Goal: Information Seeking & Learning: Understand process/instructions

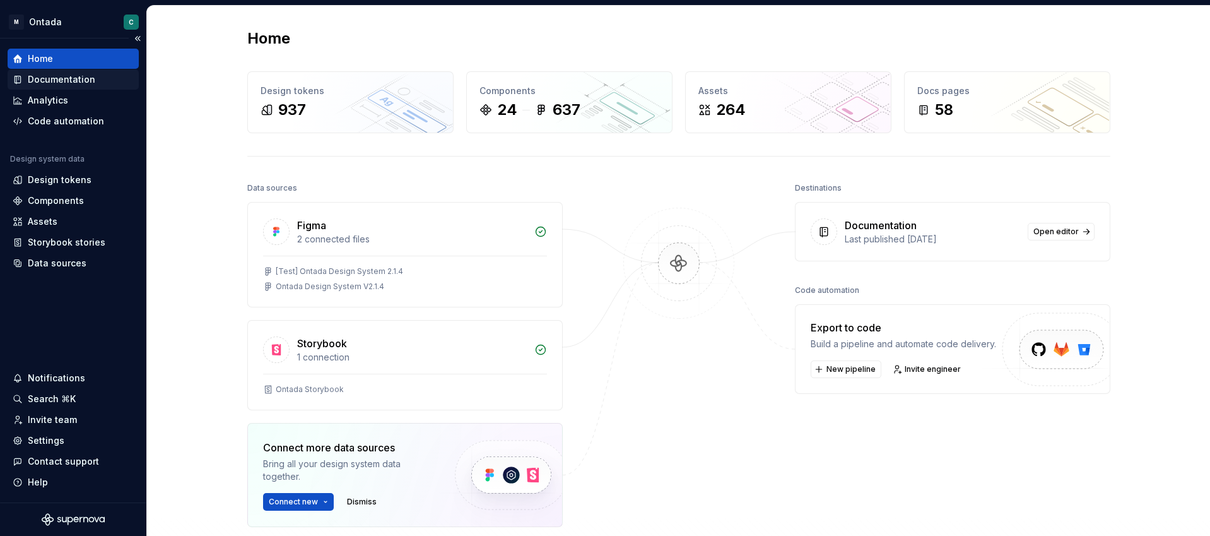
click at [64, 81] on div "Documentation" at bounding box center [62, 79] width 68 height 13
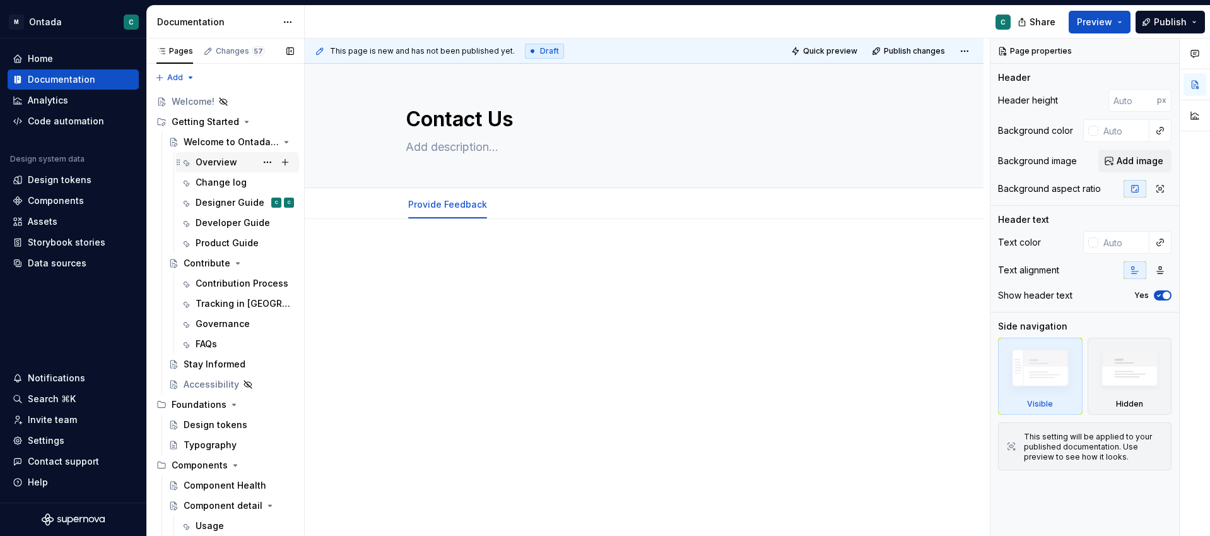
click at [227, 164] on div "Overview" at bounding box center [217, 162] width 42 height 13
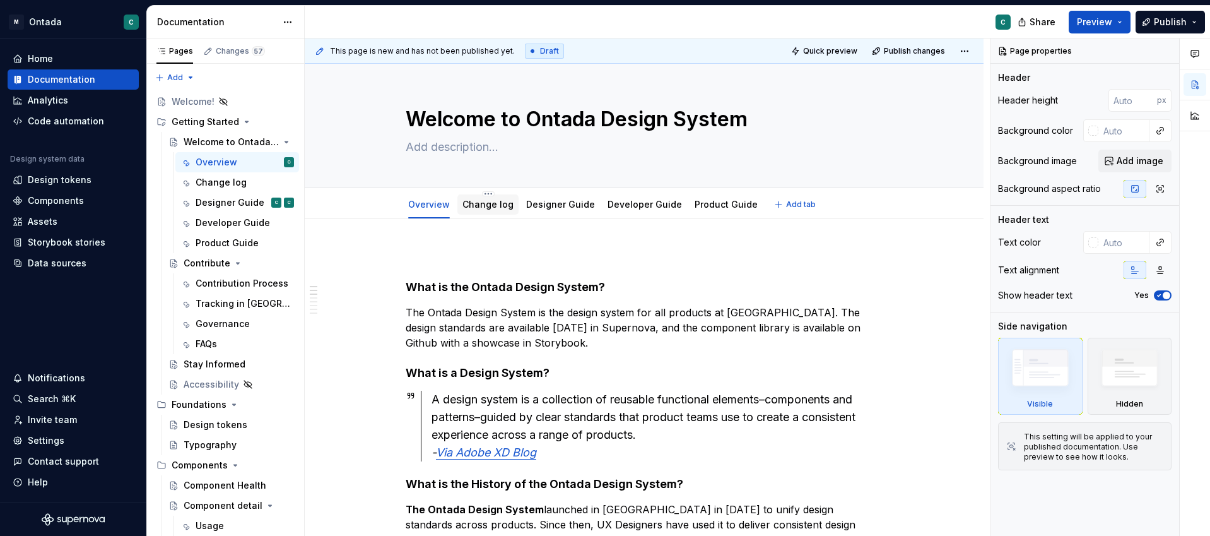
click at [479, 204] on link "Change log" at bounding box center [488, 204] width 51 height 11
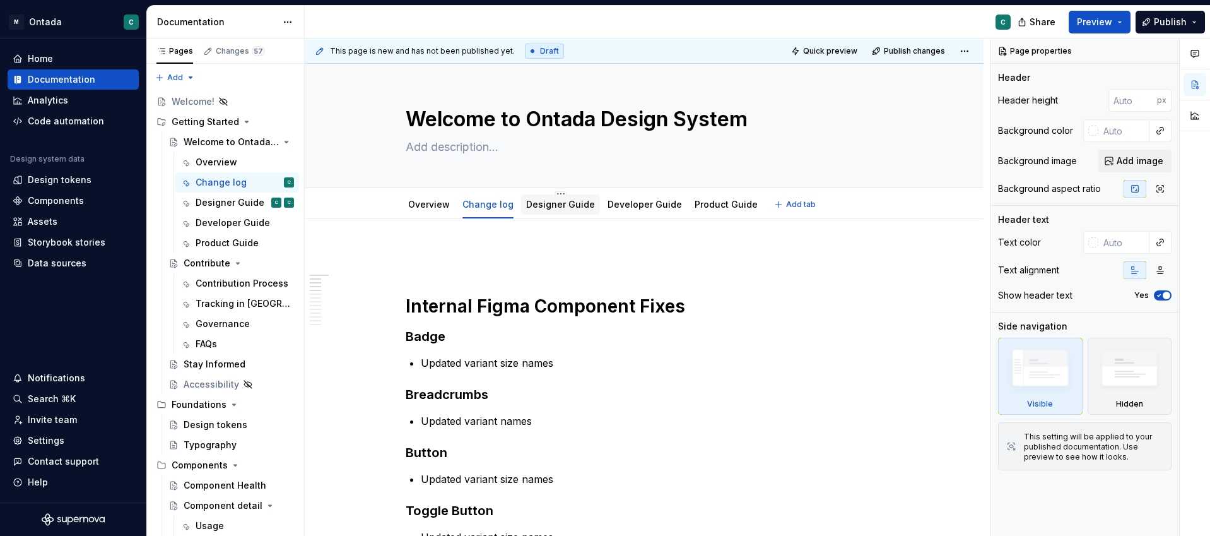
click at [563, 205] on link "Designer Guide" at bounding box center [560, 204] width 69 height 11
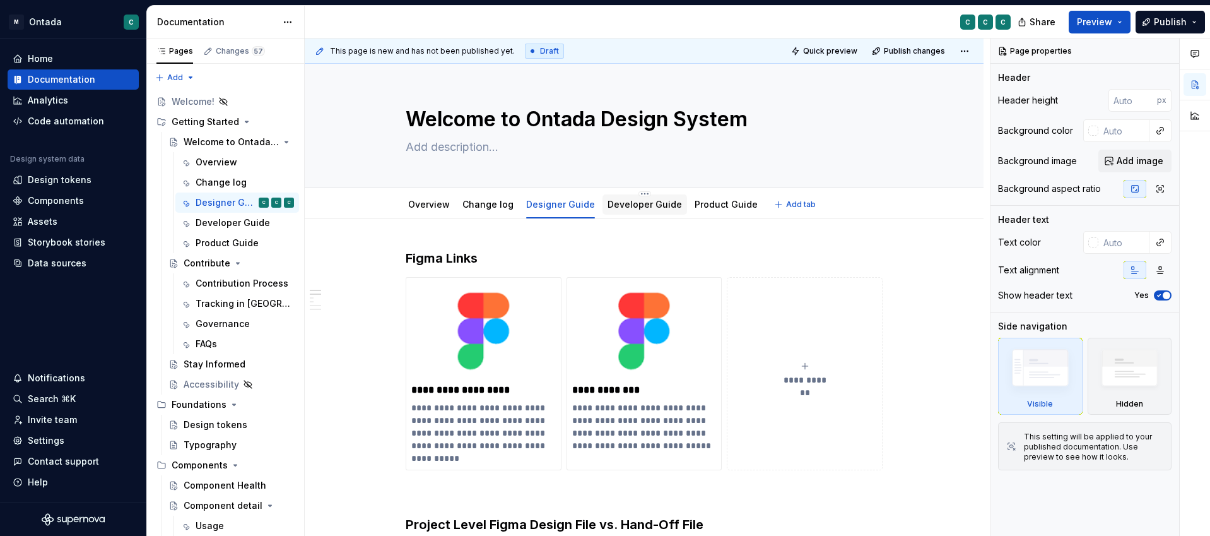
click at [637, 207] on link "Developer Guide" at bounding box center [645, 204] width 74 height 11
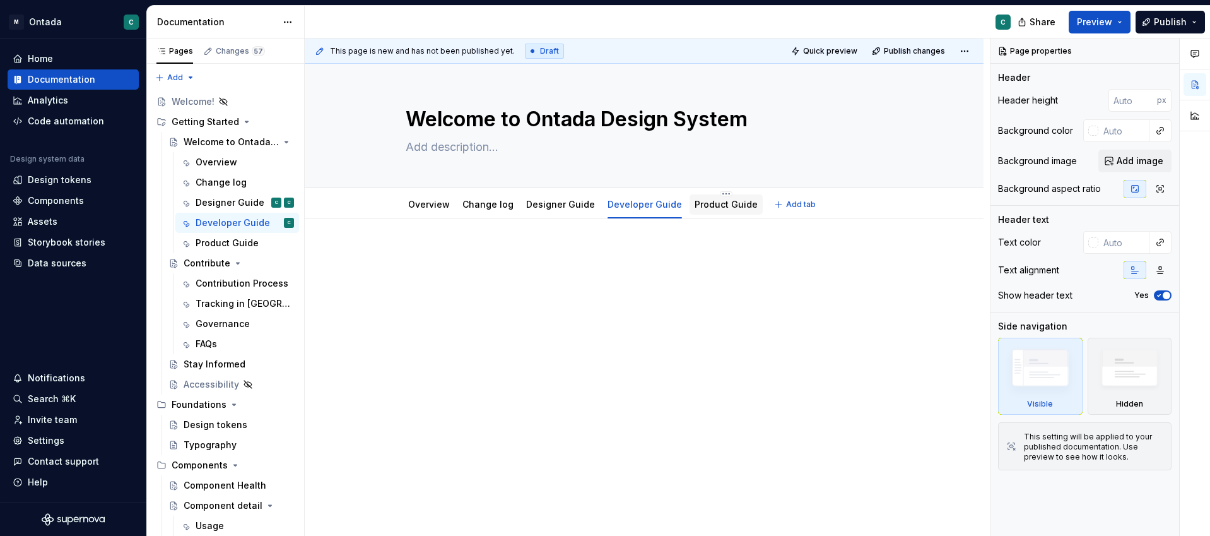
click at [736, 205] on link "Product Guide" at bounding box center [726, 204] width 63 height 11
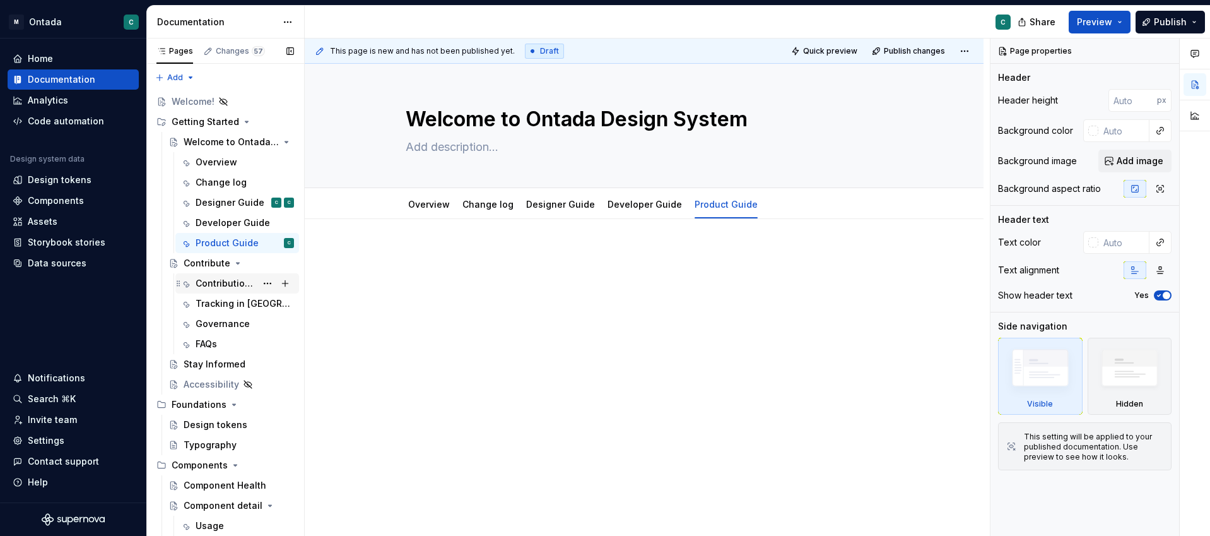
click at [213, 285] on div "Contribution Process" at bounding box center [226, 283] width 61 height 13
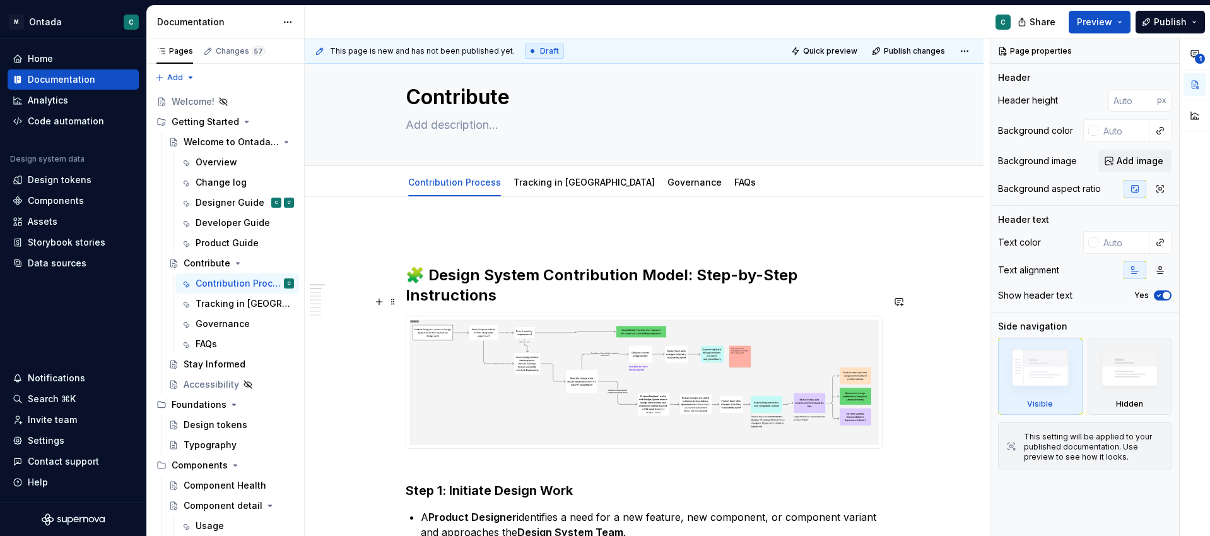
scroll to position [23, 0]
click at [526, 181] on link "Tracking in [GEOGRAPHIC_DATA]" at bounding box center [584, 181] width 141 height 11
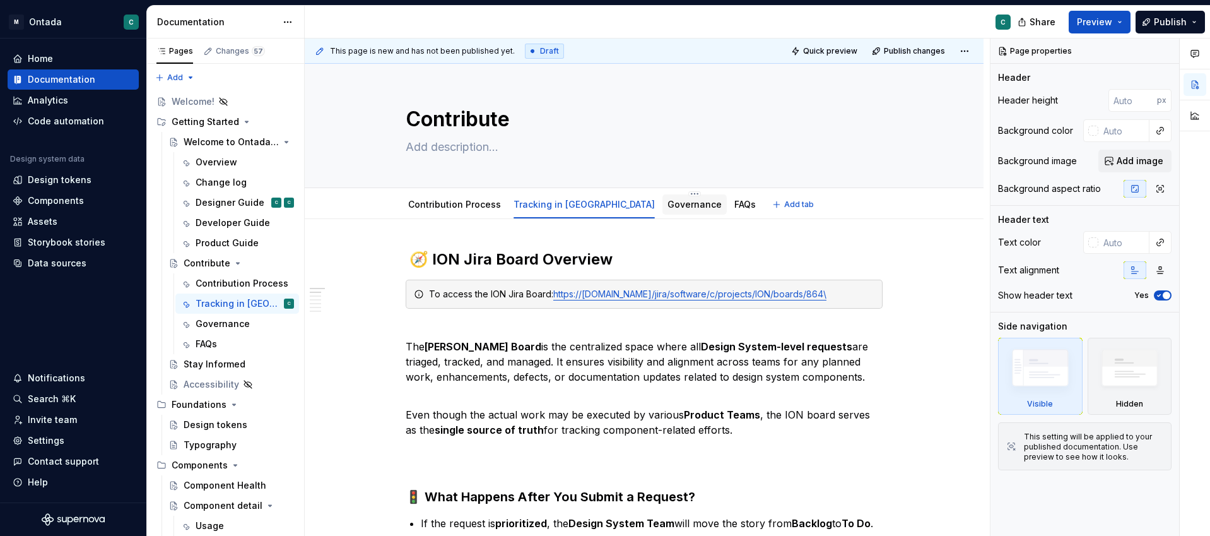
click at [668, 209] on link "Governance" at bounding box center [695, 204] width 54 height 11
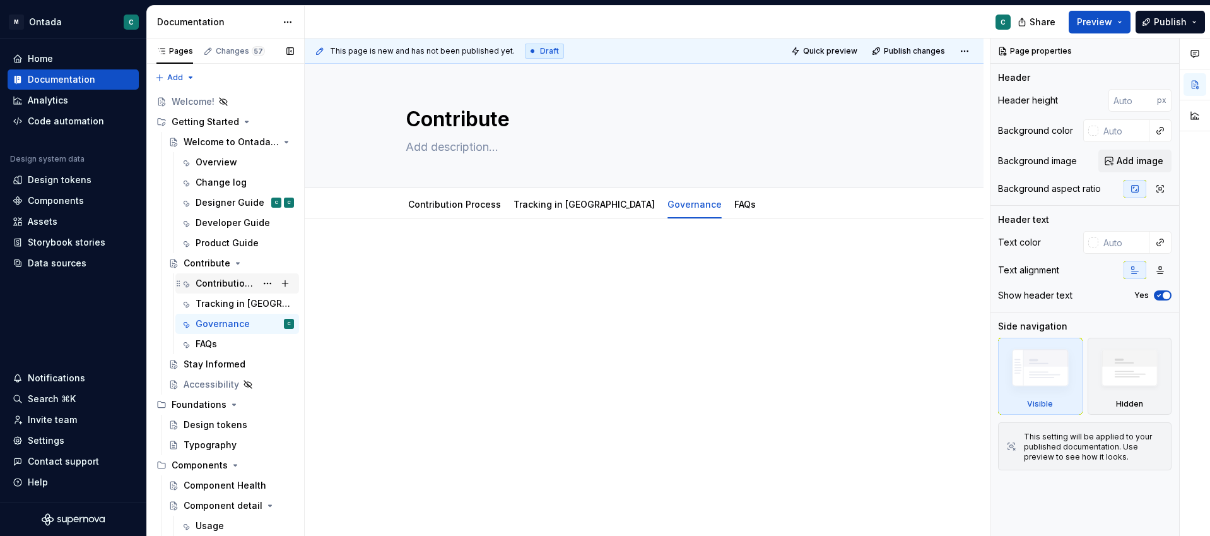
click at [215, 287] on div "Contribution Process" at bounding box center [226, 283] width 61 height 13
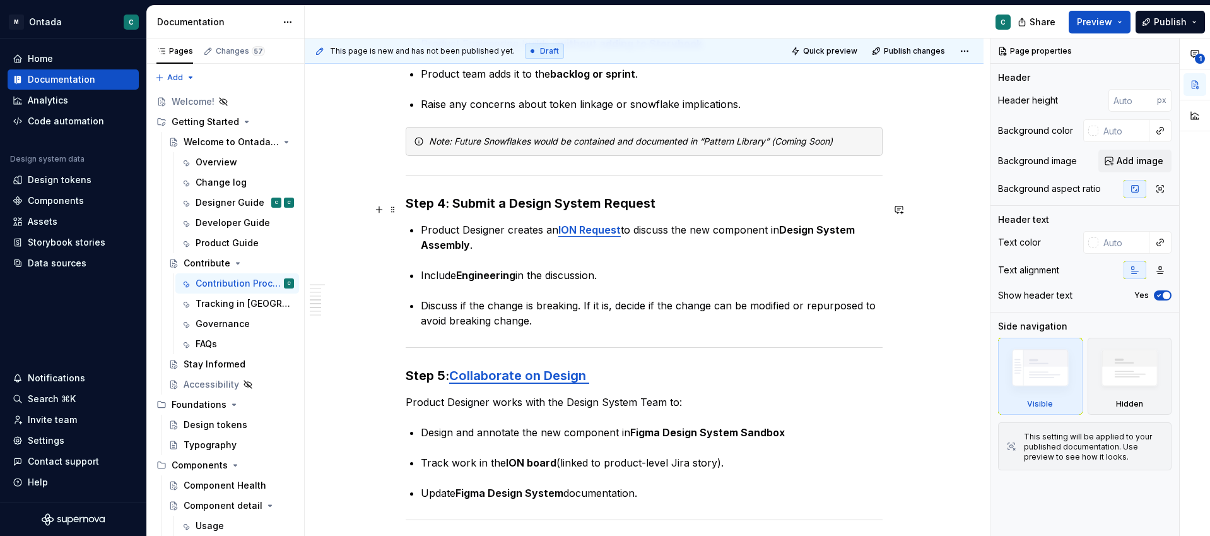
scroll to position [988, 0]
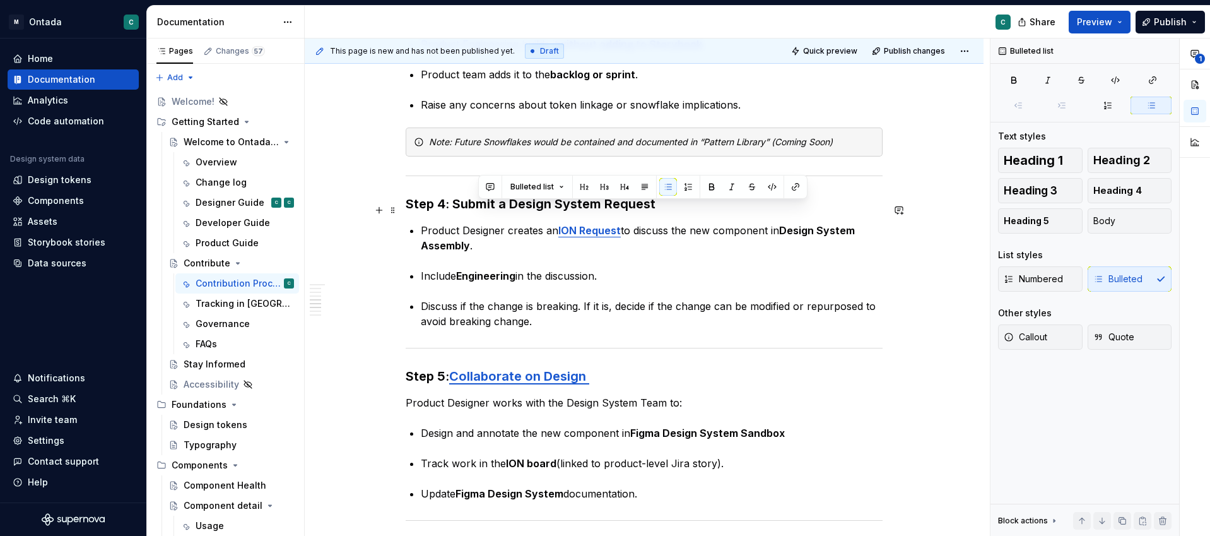
drag, startPoint x: 786, startPoint y: 207, endPoint x: 793, endPoint y: 225, distance: 19.0
click at [793, 226] on p "Product Designer creates an ION Request to discuss the new component in Design …" at bounding box center [652, 238] width 462 height 30
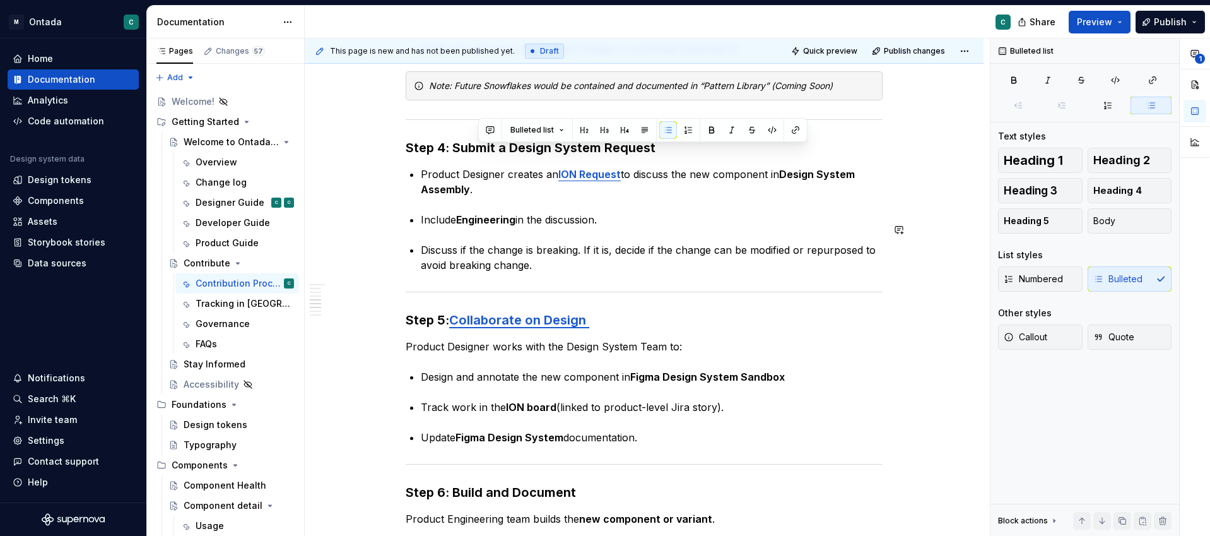
scroll to position [1045, 0]
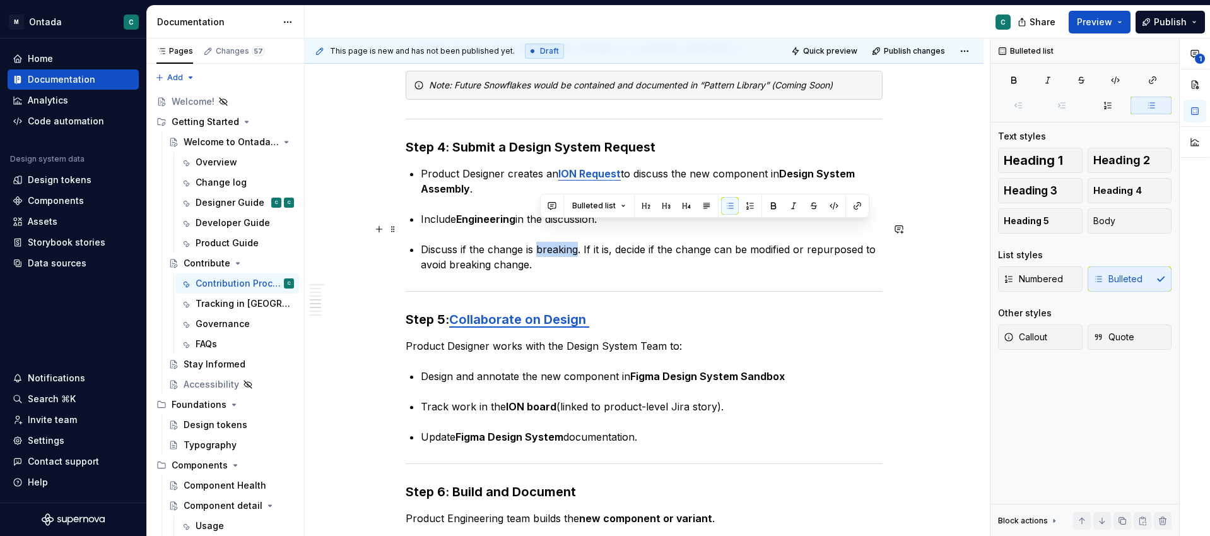
drag, startPoint x: 581, startPoint y: 232, endPoint x: 541, endPoint y: 233, distance: 39.8
click at [540, 242] on p "Discuss if the change is breaking. If it is, decide if the change can be modifi…" at bounding box center [652, 257] width 462 height 30
click at [532, 242] on p "Discuss if the change is breaking. If it is, decide if the change can be modifi…" at bounding box center [652, 257] width 462 height 30
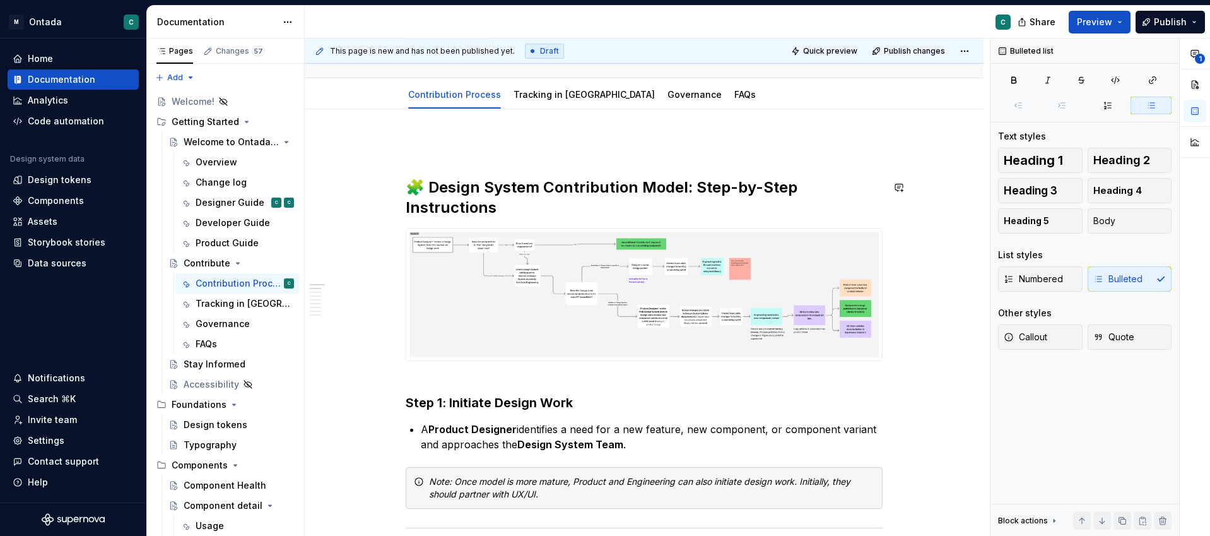
scroll to position [22, 0]
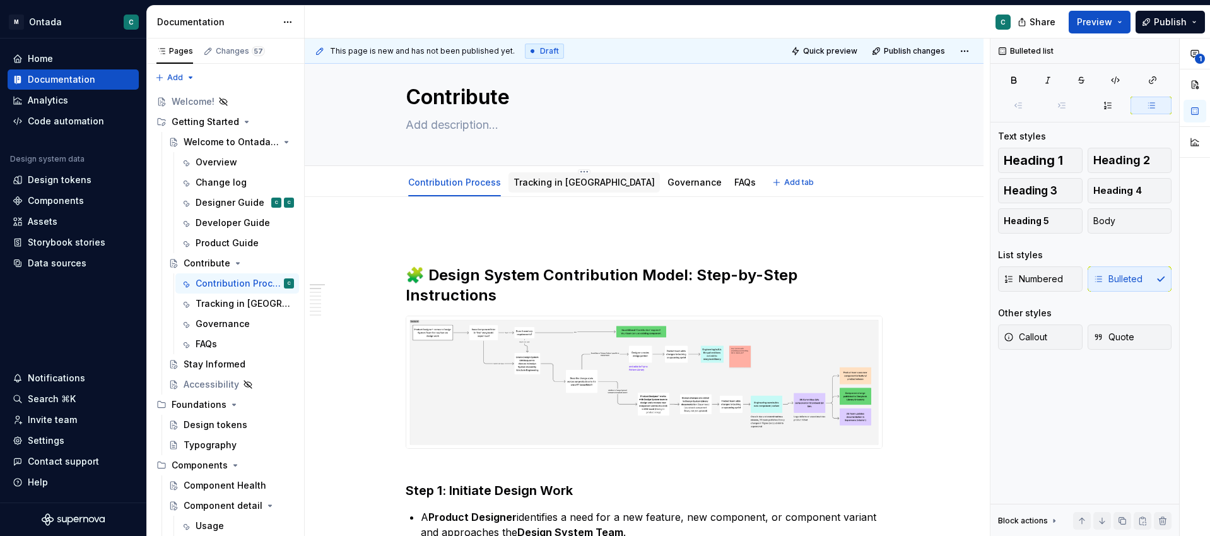
click at [548, 182] on link "Tracking in [GEOGRAPHIC_DATA]" at bounding box center [584, 182] width 141 height 11
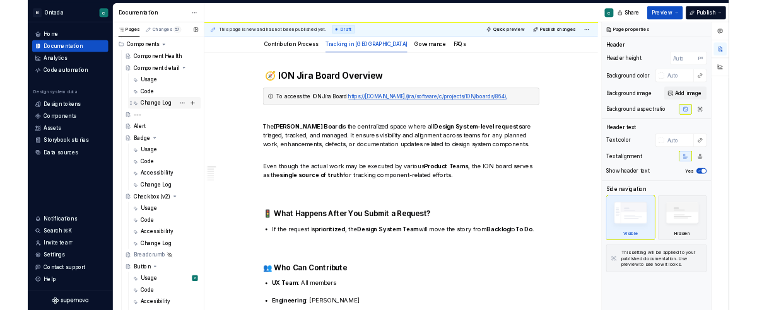
scroll to position [377, 0]
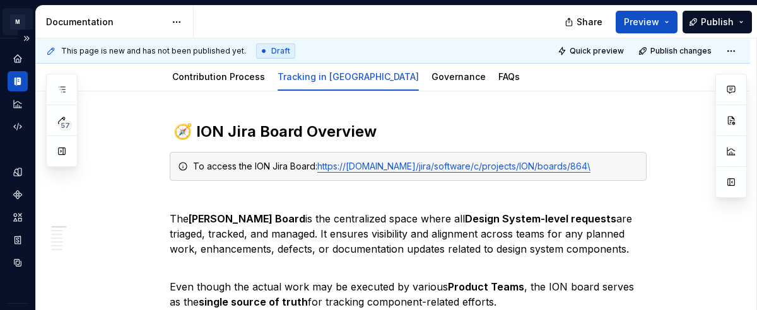
type textarea "*"
